Goal: Navigation & Orientation: Find specific page/section

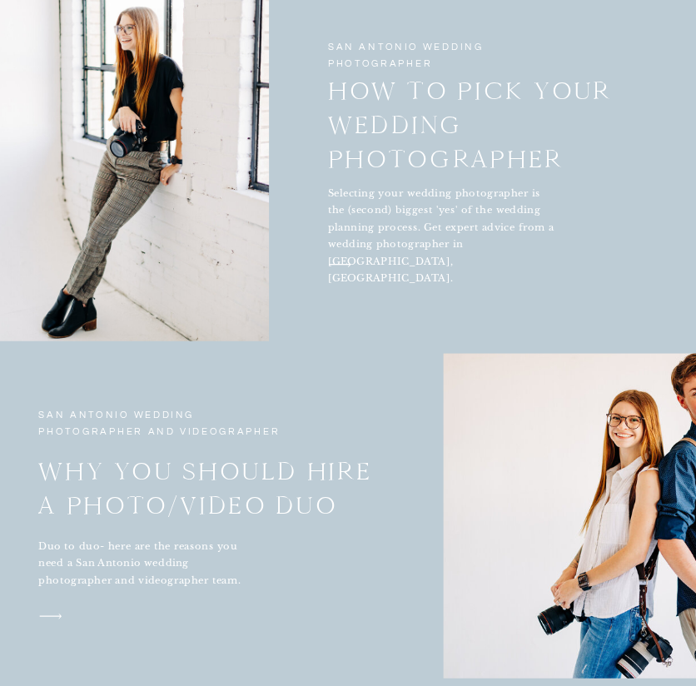
scroll to position [2711, 0]
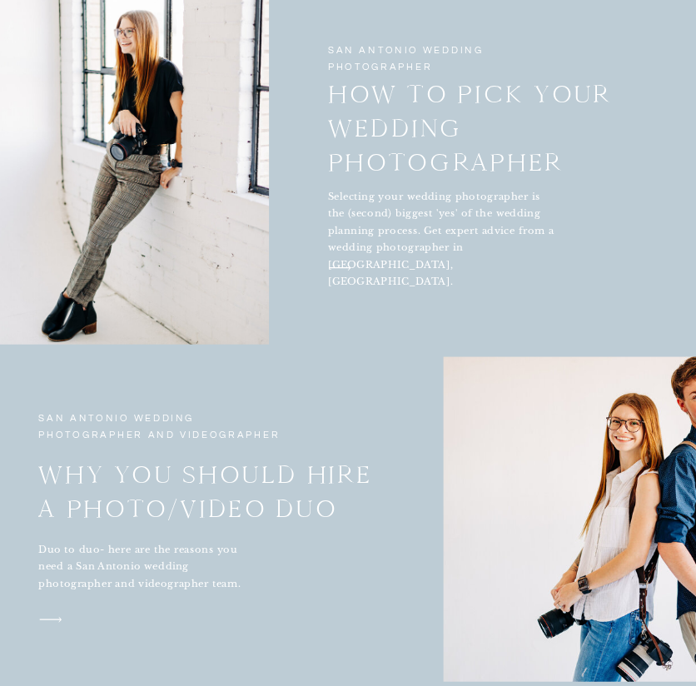
click at [340, 350] on icon "arrow" at bounding box center [344, 350] width 32 height 17
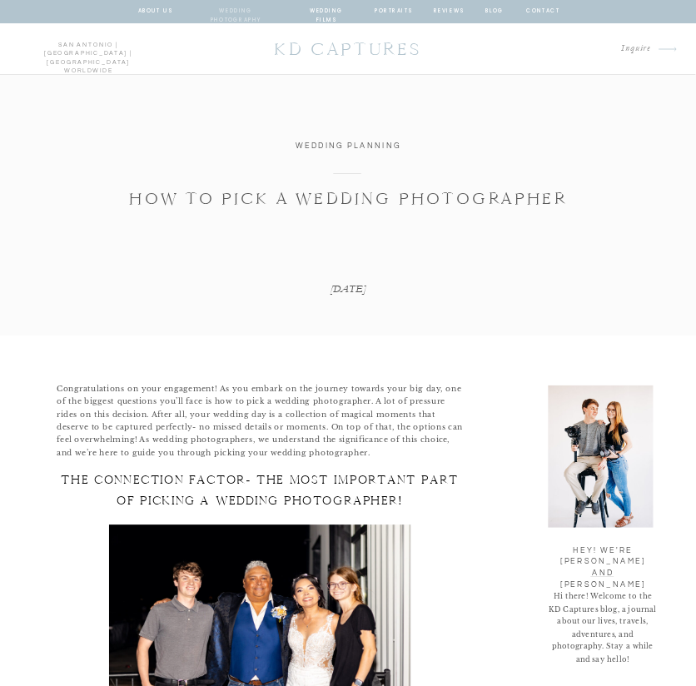
click at [240, 7] on nav "wedding photography" at bounding box center [235, 12] width 85 height 11
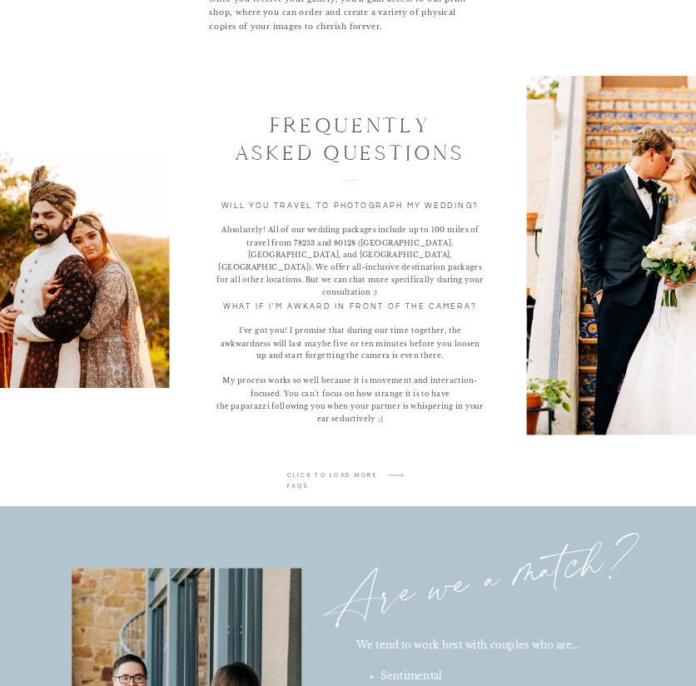
scroll to position [2222, 0]
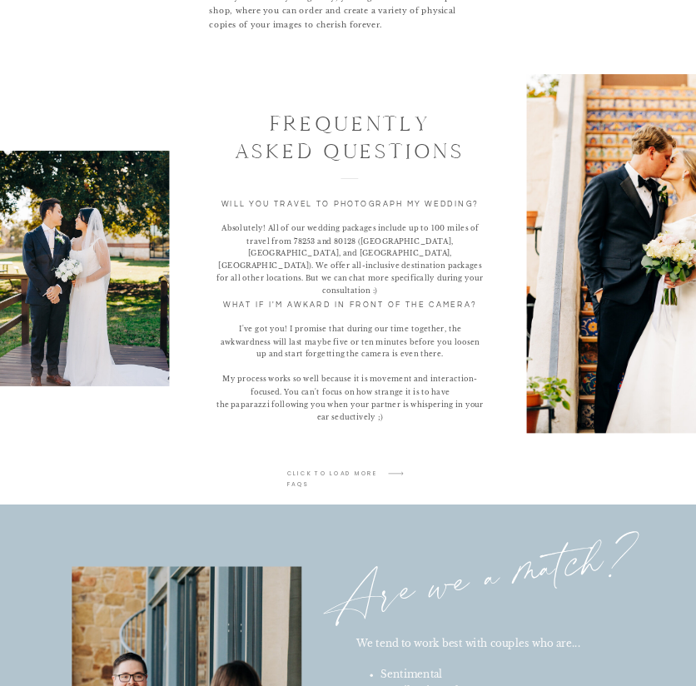
click at [383, 470] on icon "arrow" at bounding box center [395, 472] width 27 height 27
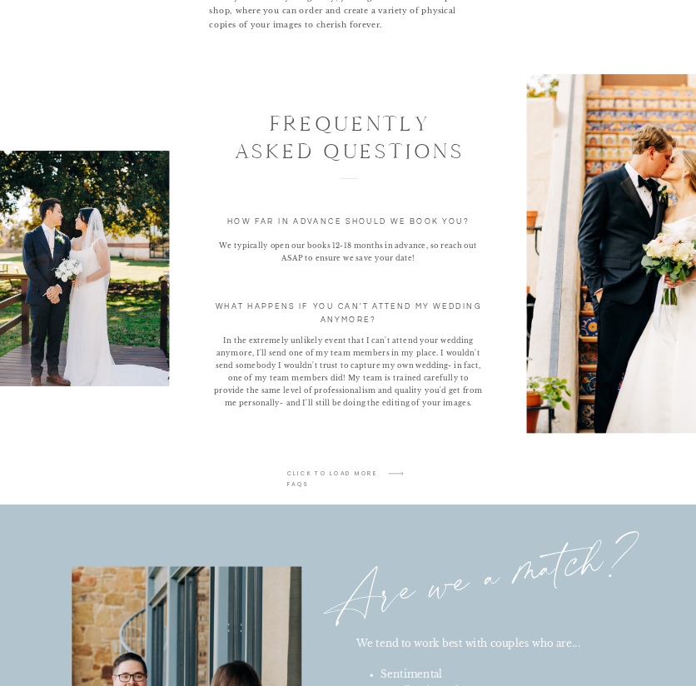
click at [383, 470] on icon "arrow" at bounding box center [395, 472] width 27 height 27
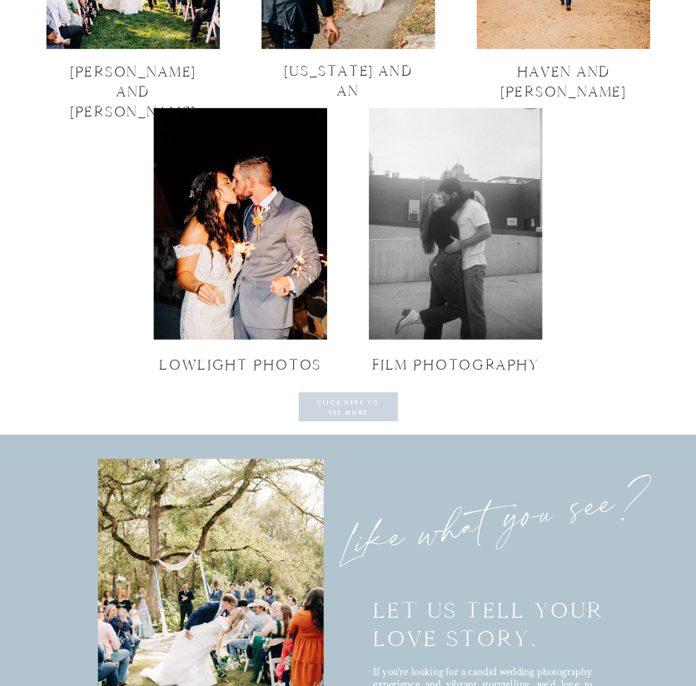
scroll to position [4589, 0]
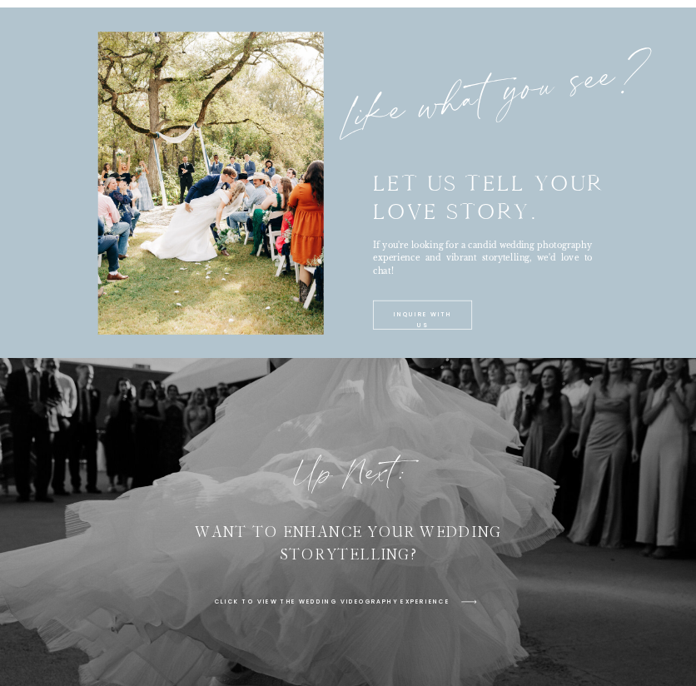
drag, startPoint x: 515, startPoint y: 239, endPoint x: 546, endPoint y: 304, distance: 71.9
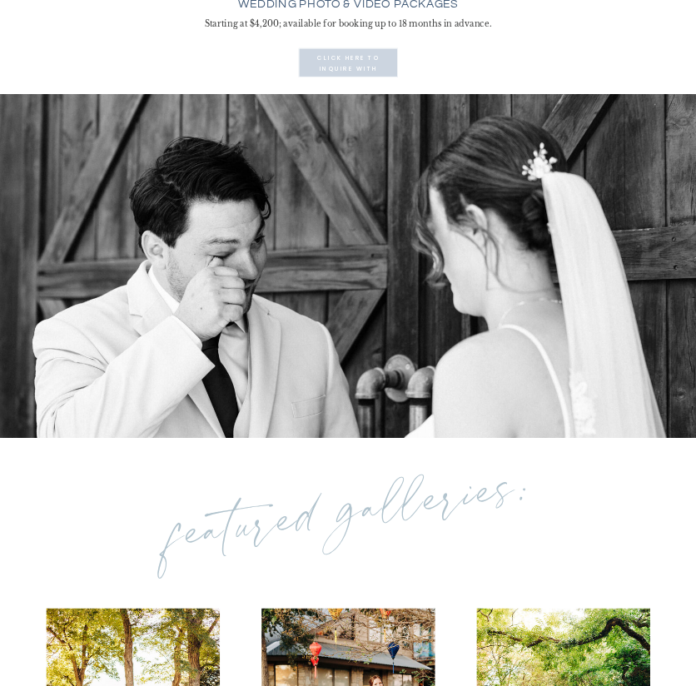
scroll to position [3369, 0]
